Goal: Information Seeking & Learning: Learn about a topic

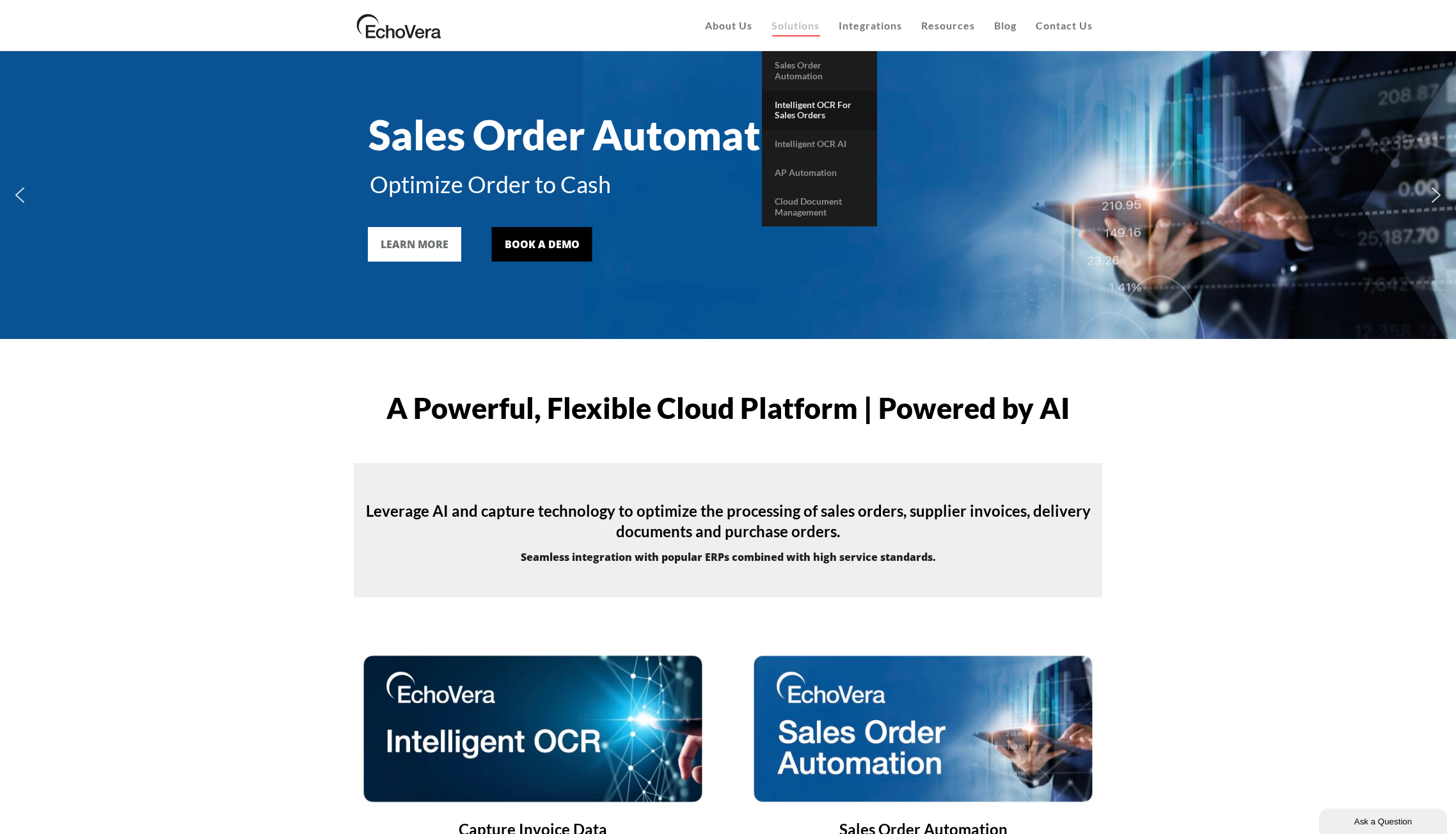
click at [799, 116] on span "Intelligent OCR for Sales Orders" at bounding box center [813, 110] width 77 height 22
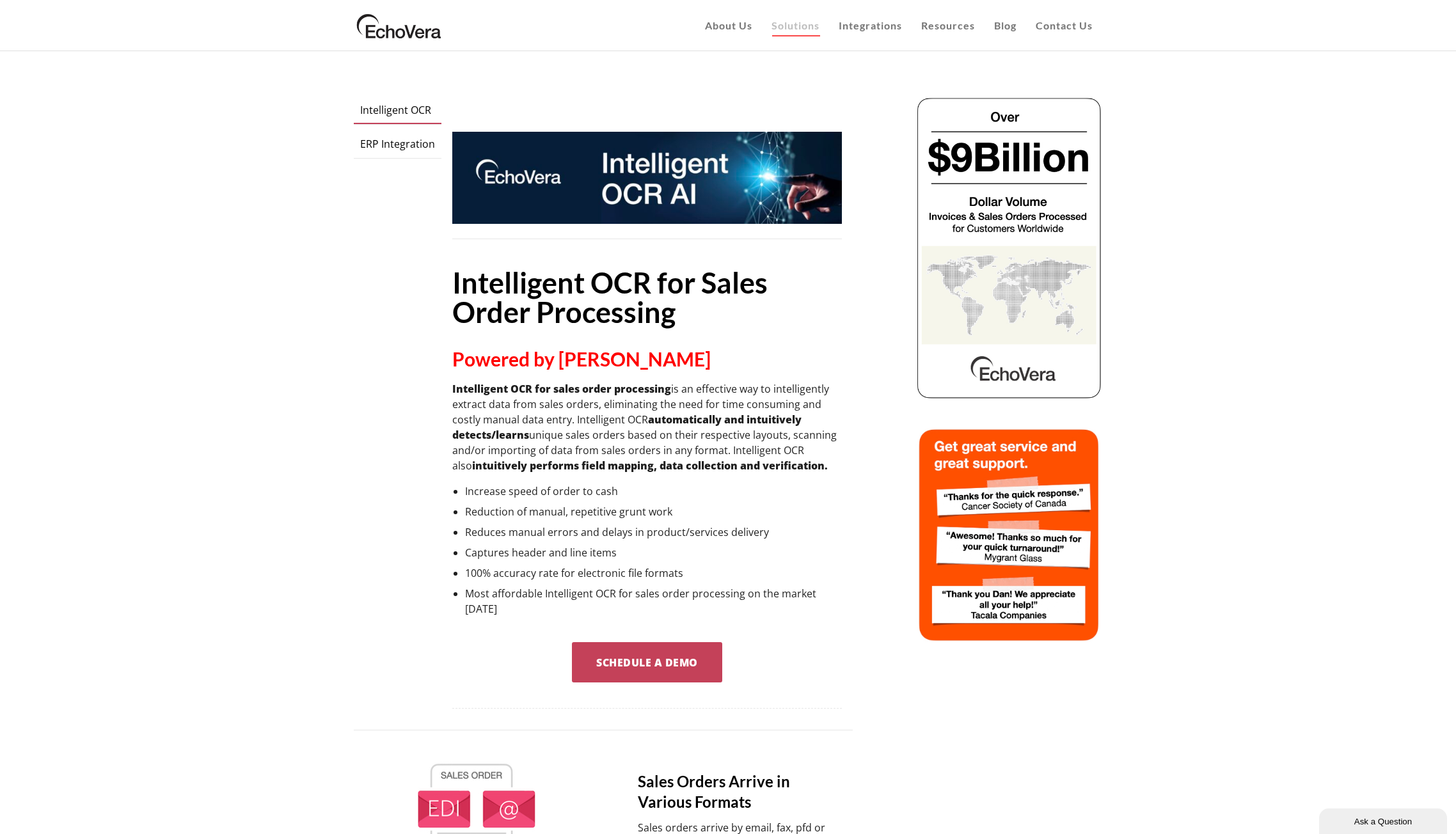
click at [386, 40] on img at bounding box center [399, 26] width 91 height 32
